Goal: Task Accomplishment & Management: Manage account settings

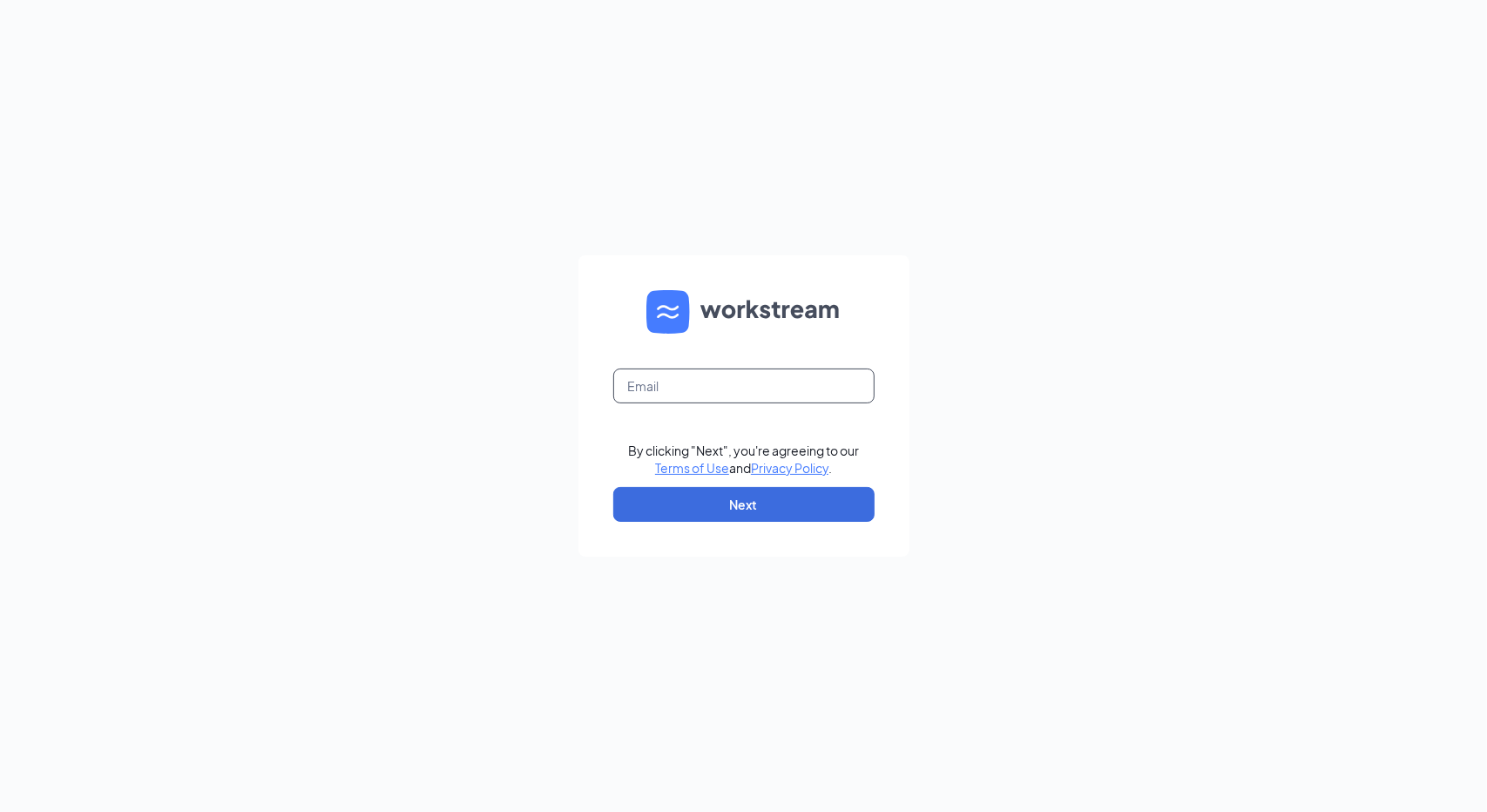
click at [757, 378] on input "text" at bounding box center [743, 385] width 261 height 35
type input "[EMAIL_ADDRESS][DOMAIN_NAME]"
click at [756, 502] on button "Next" at bounding box center [743, 504] width 261 height 35
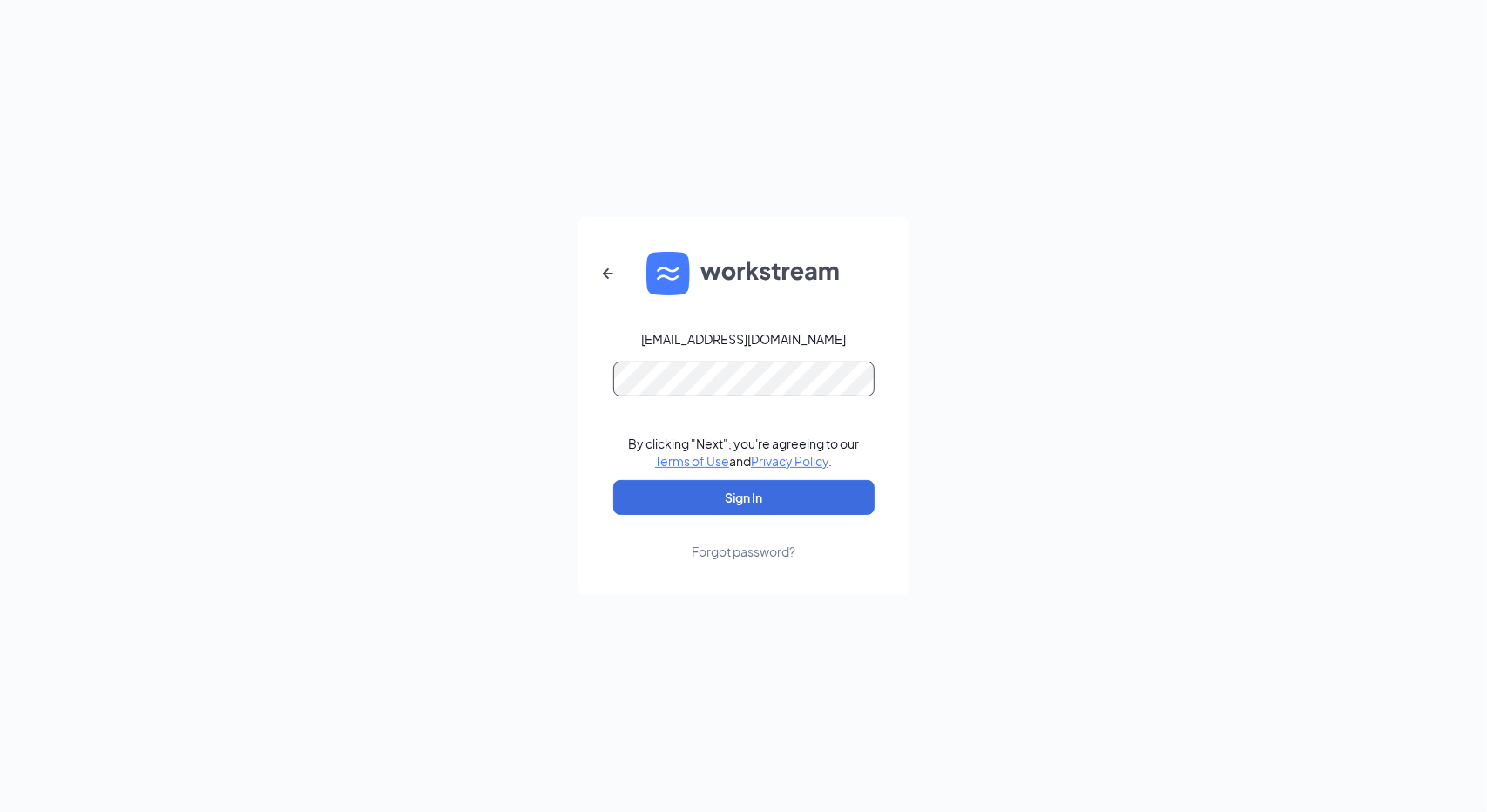
click at [613, 480] on button "Sign In" at bounding box center [743, 497] width 261 height 35
click at [614, 281] on icon "ArrowLeftNew" at bounding box center [607, 273] width 21 height 21
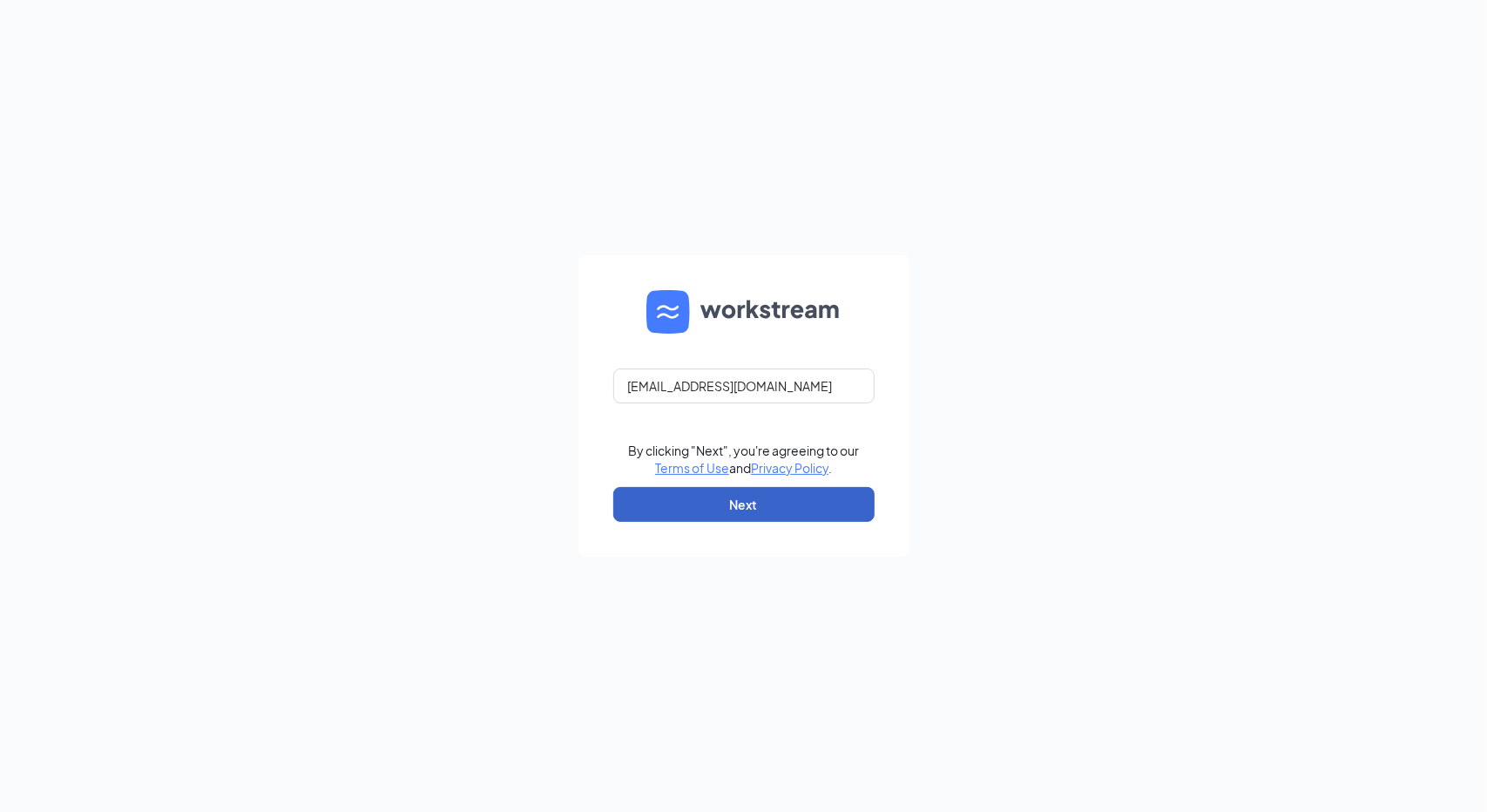
click at [804, 518] on button "Next" at bounding box center [743, 504] width 261 height 35
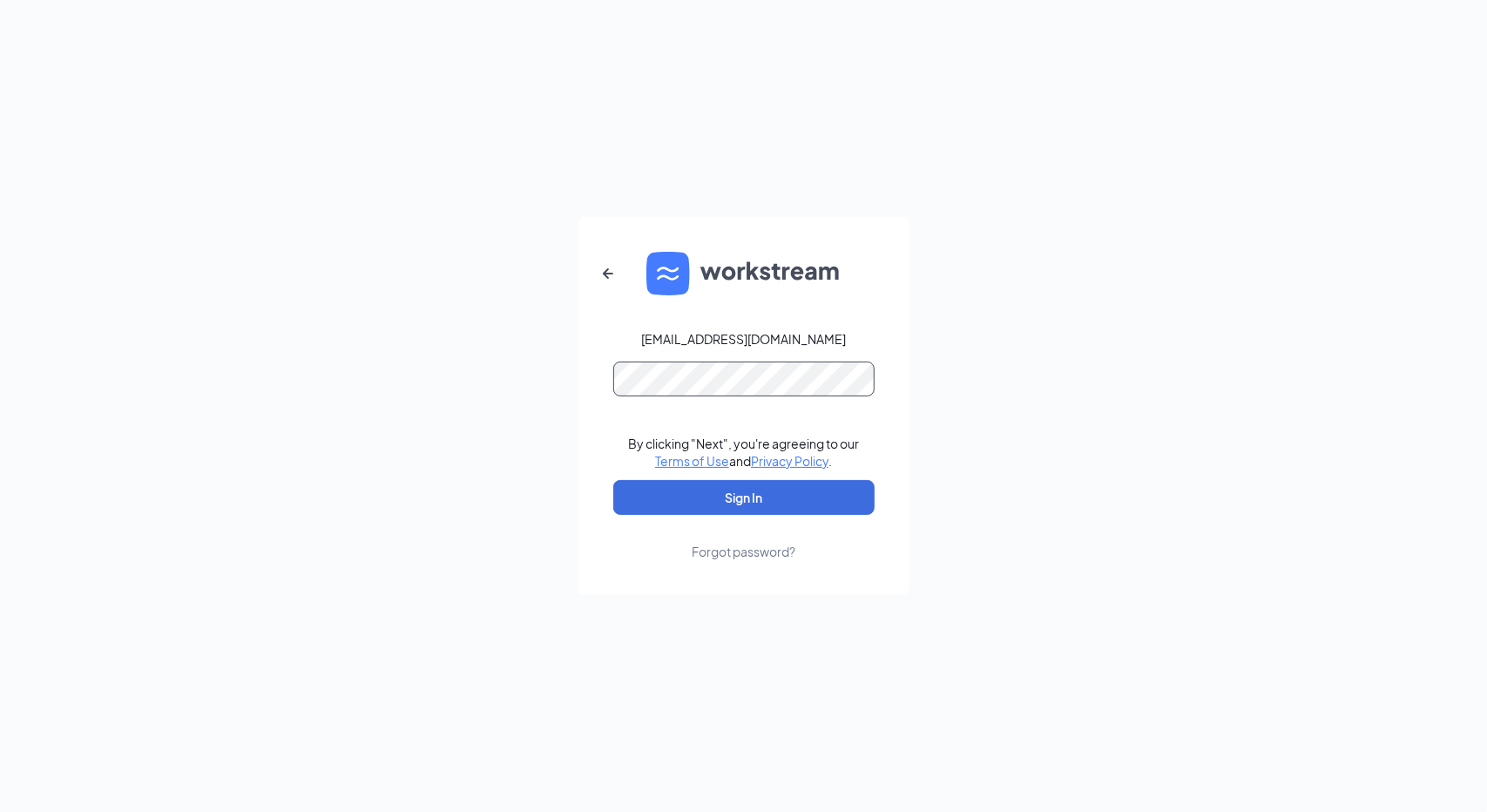
click at [613, 480] on button "Sign In" at bounding box center [743, 497] width 261 height 35
